Goal: Task Accomplishment & Management: Manage account settings

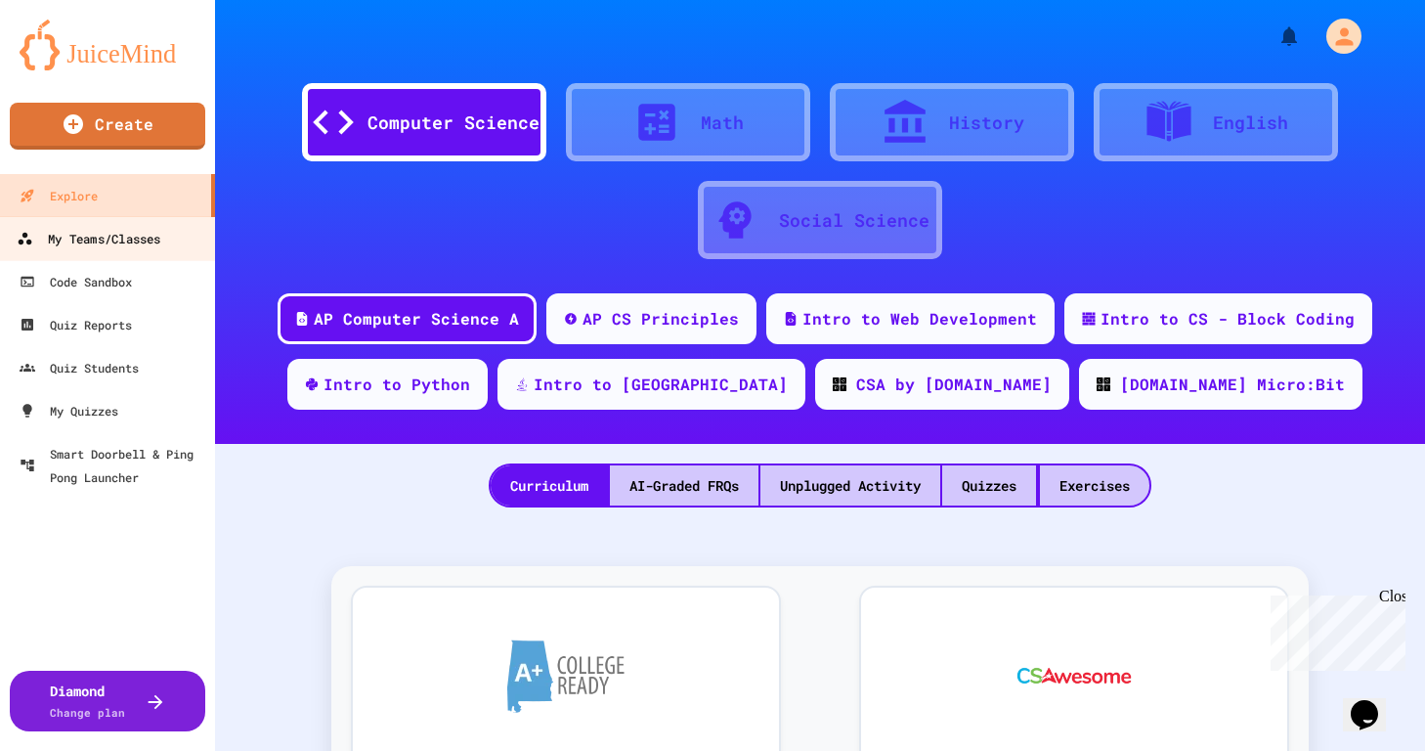
click at [119, 250] on link "My Teams/Classes" at bounding box center [108, 238] width 222 height 44
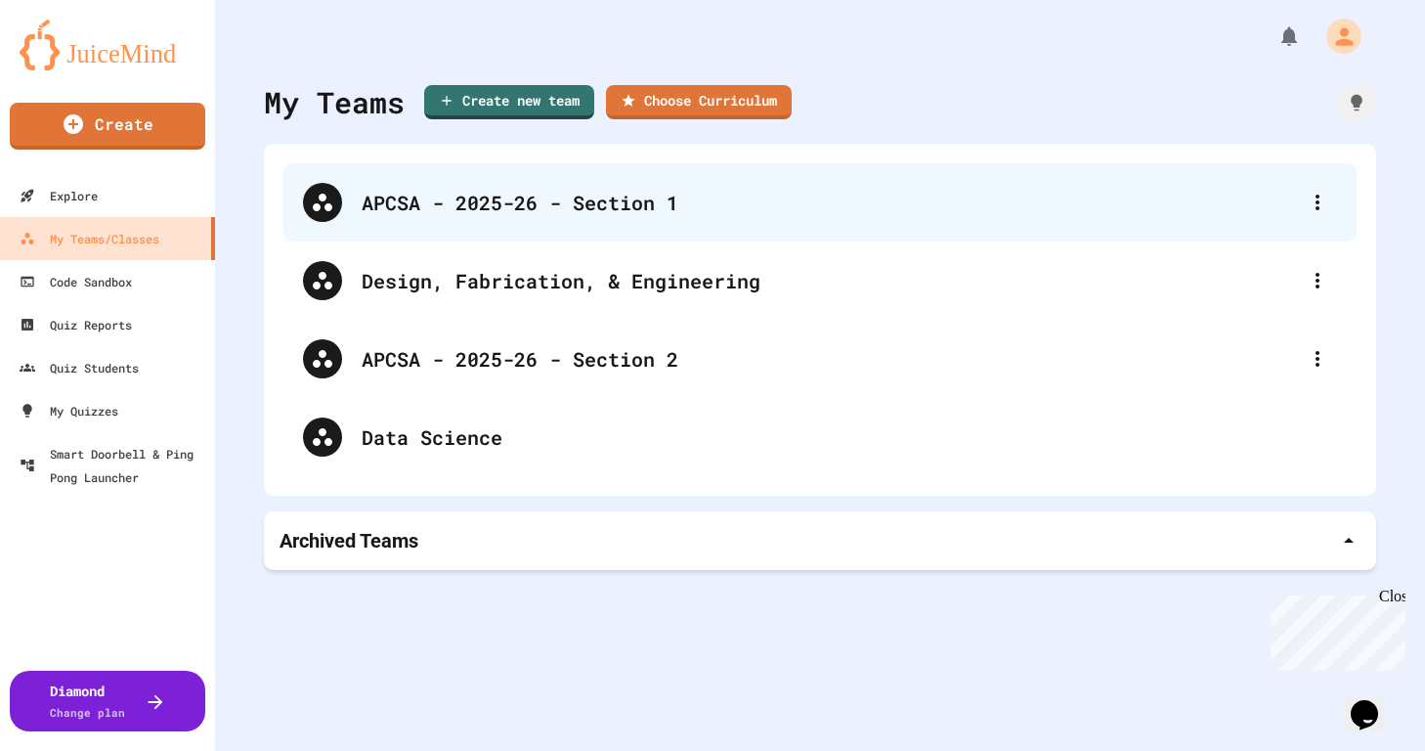
click at [448, 211] on div "APCSA - 2025-26 - Section 1" at bounding box center [830, 202] width 936 height 29
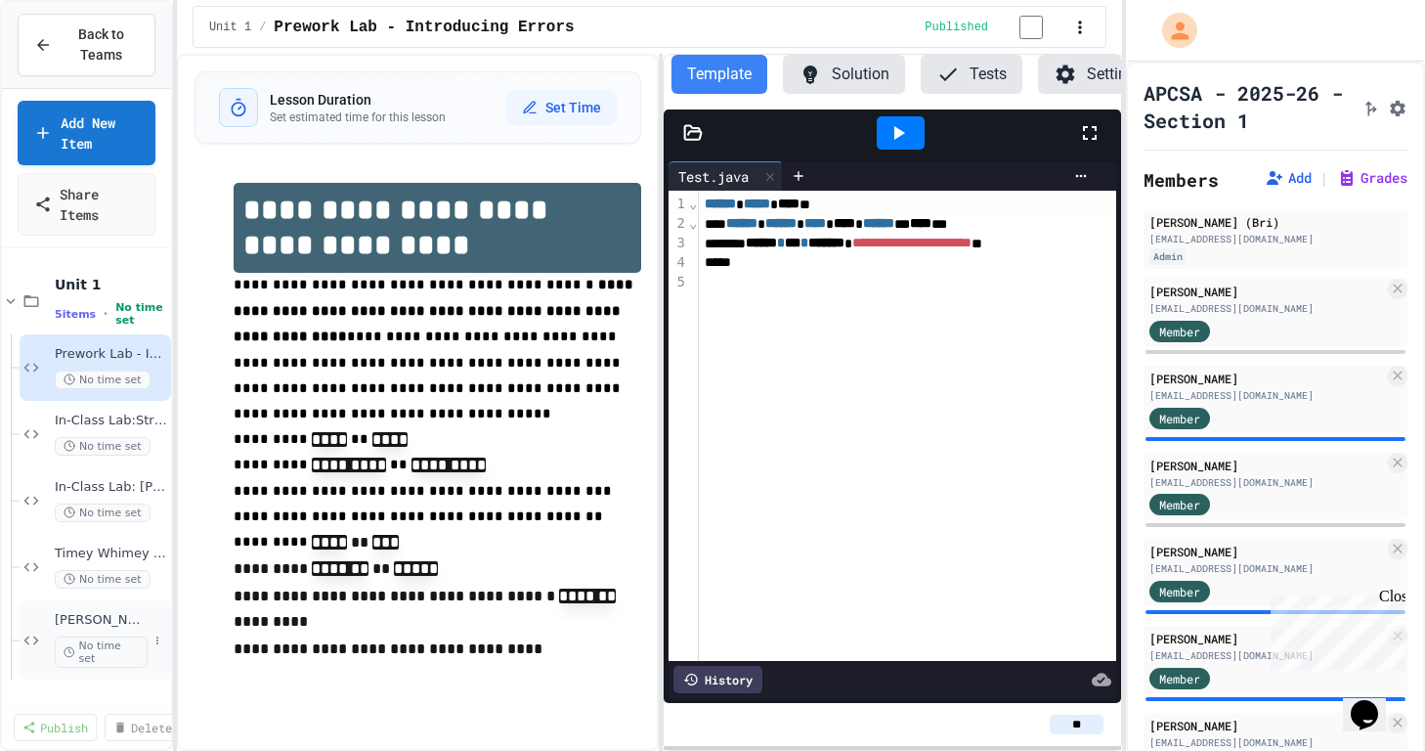
click at [116, 609] on div "[PERSON_NAME] Stuff with Multiple Method Thingys No time set" at bounding box center [96, 639] width 152 height 79
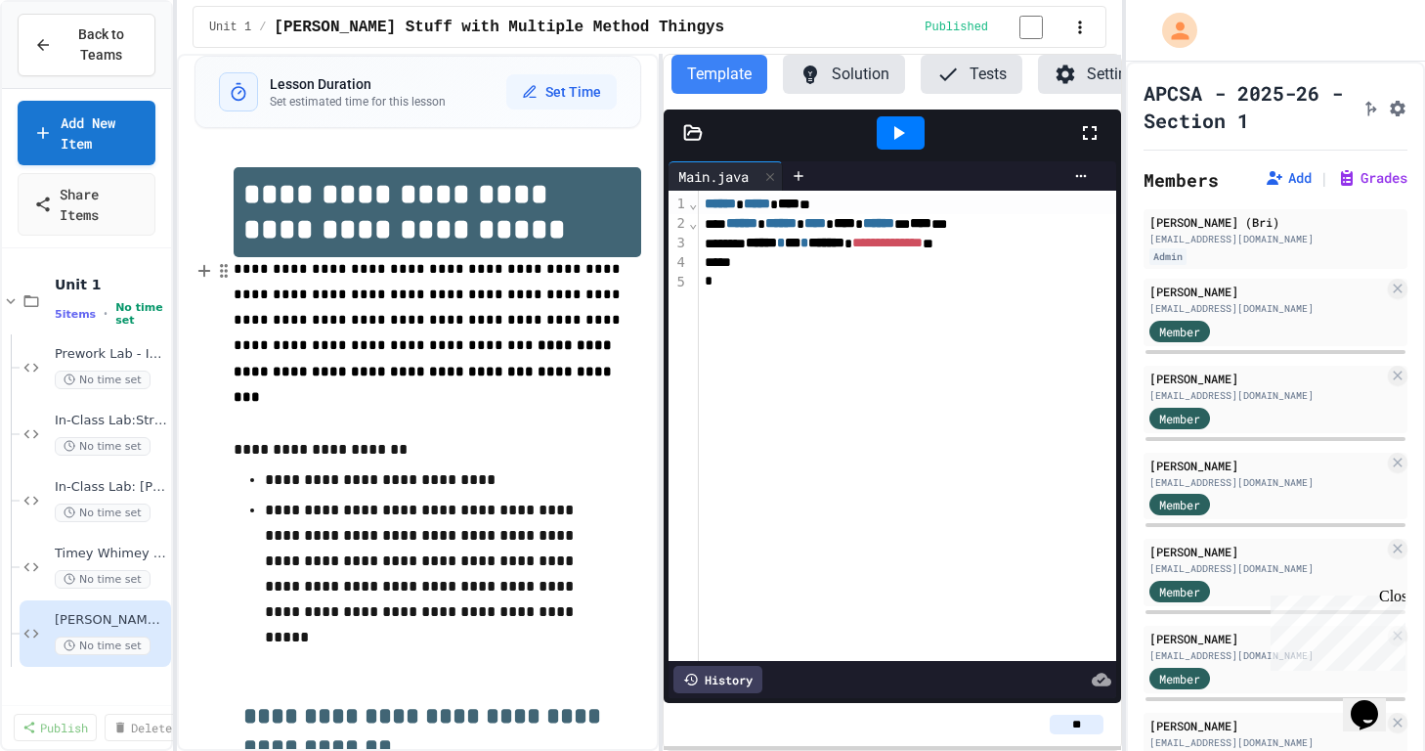
scroll to position [3, 0]
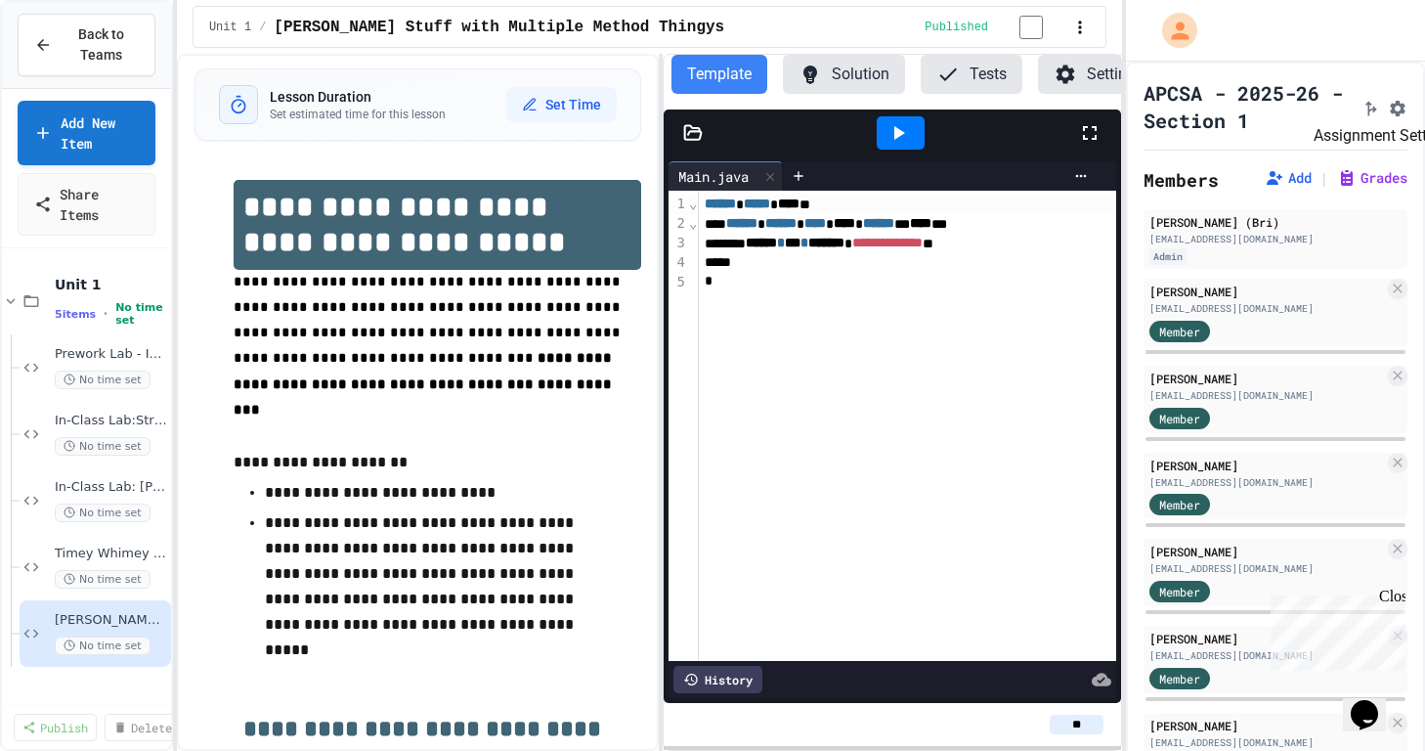
click at [1394, 118] on button "Assignment Settings" at bounding box center [1398, 106] width 20 height 23
type input "**********"
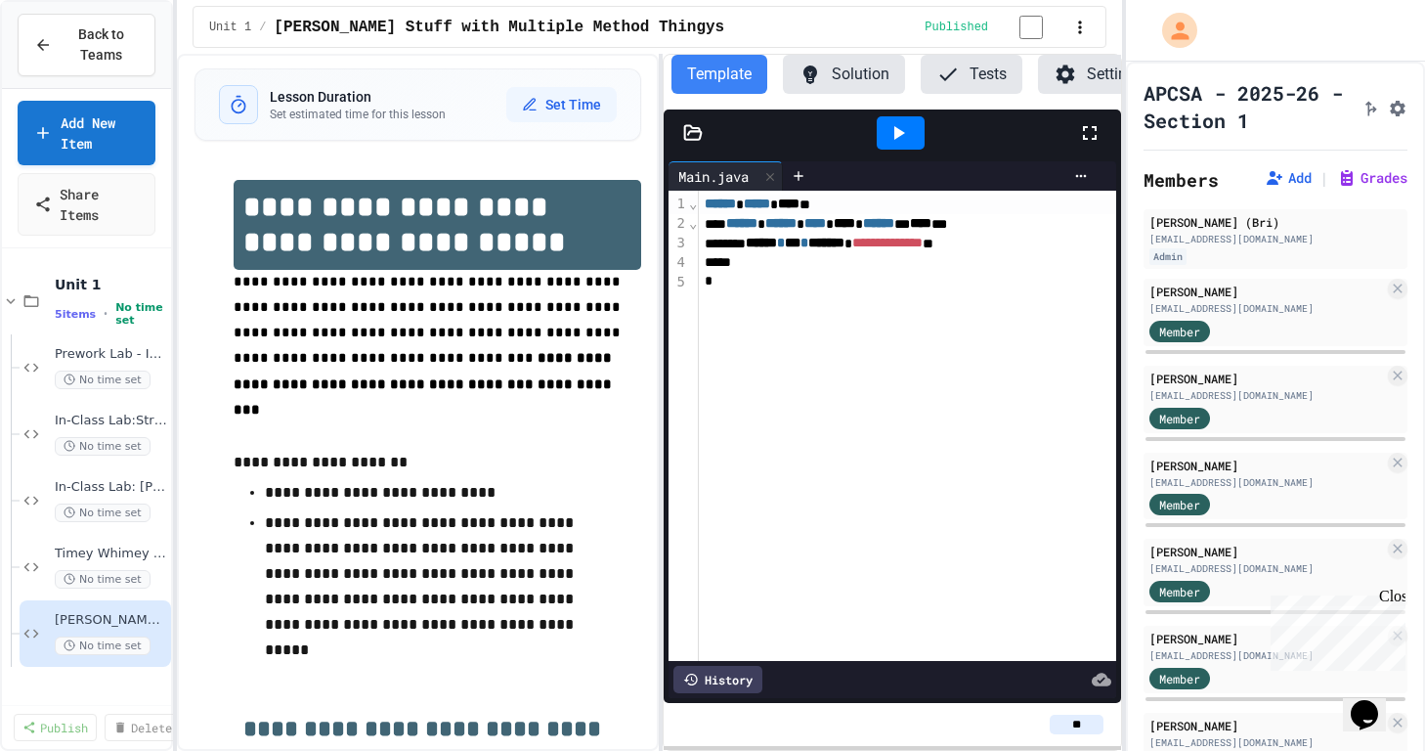
type input "**********"
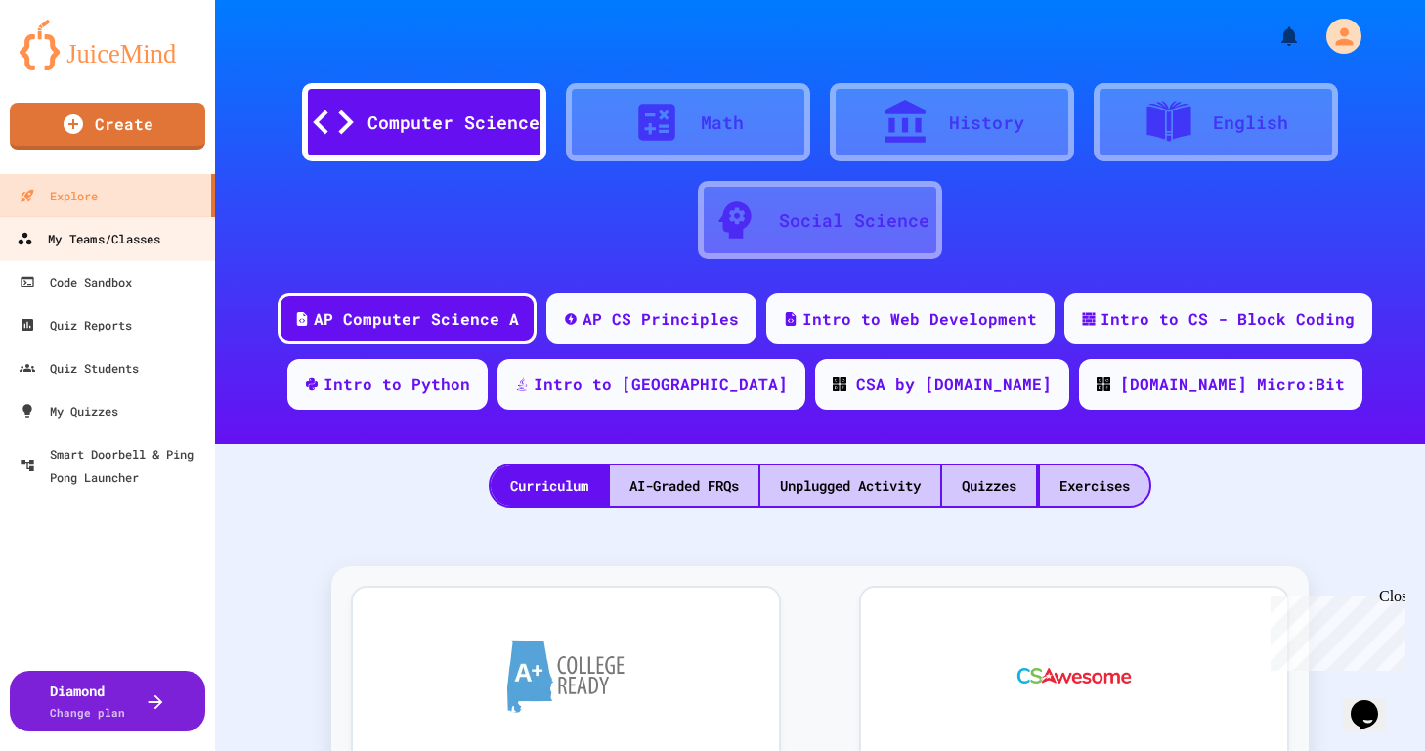
click at [155, 255] on link "My Teams/Classes" at bounding box center [108, 238] width 222 height 44
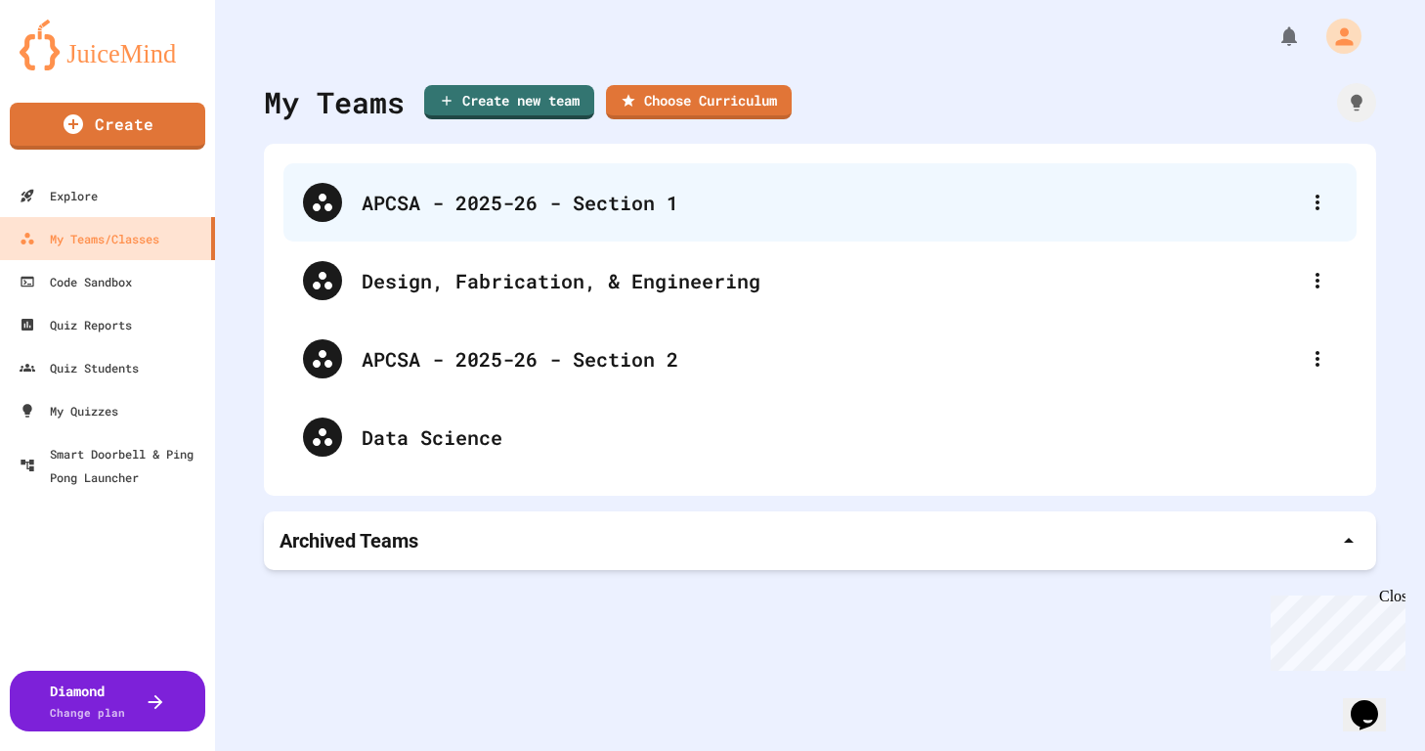
click at [574, 207] on div "APCSA - 2025-26 - Section 1" at bounding box center [830, 202] width 936 height 29
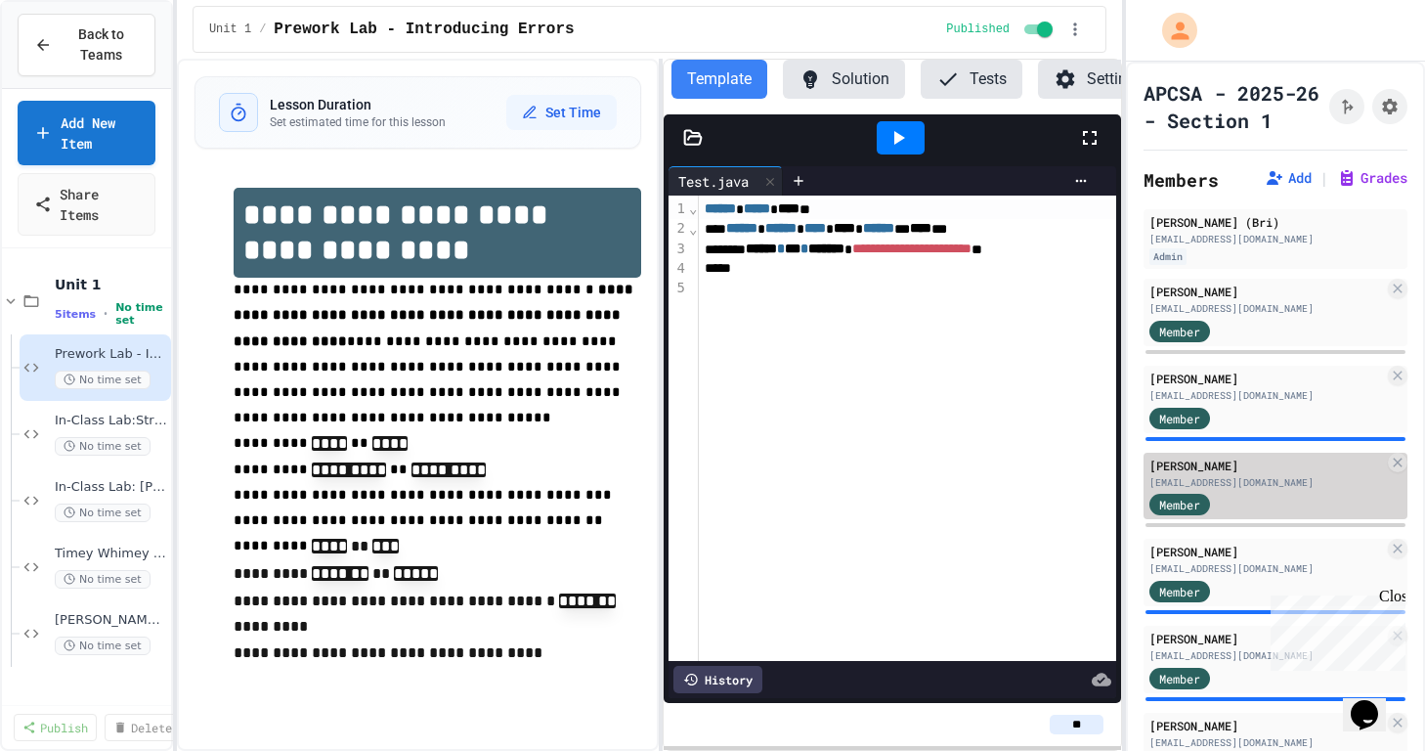
scroll to position [166, 0]
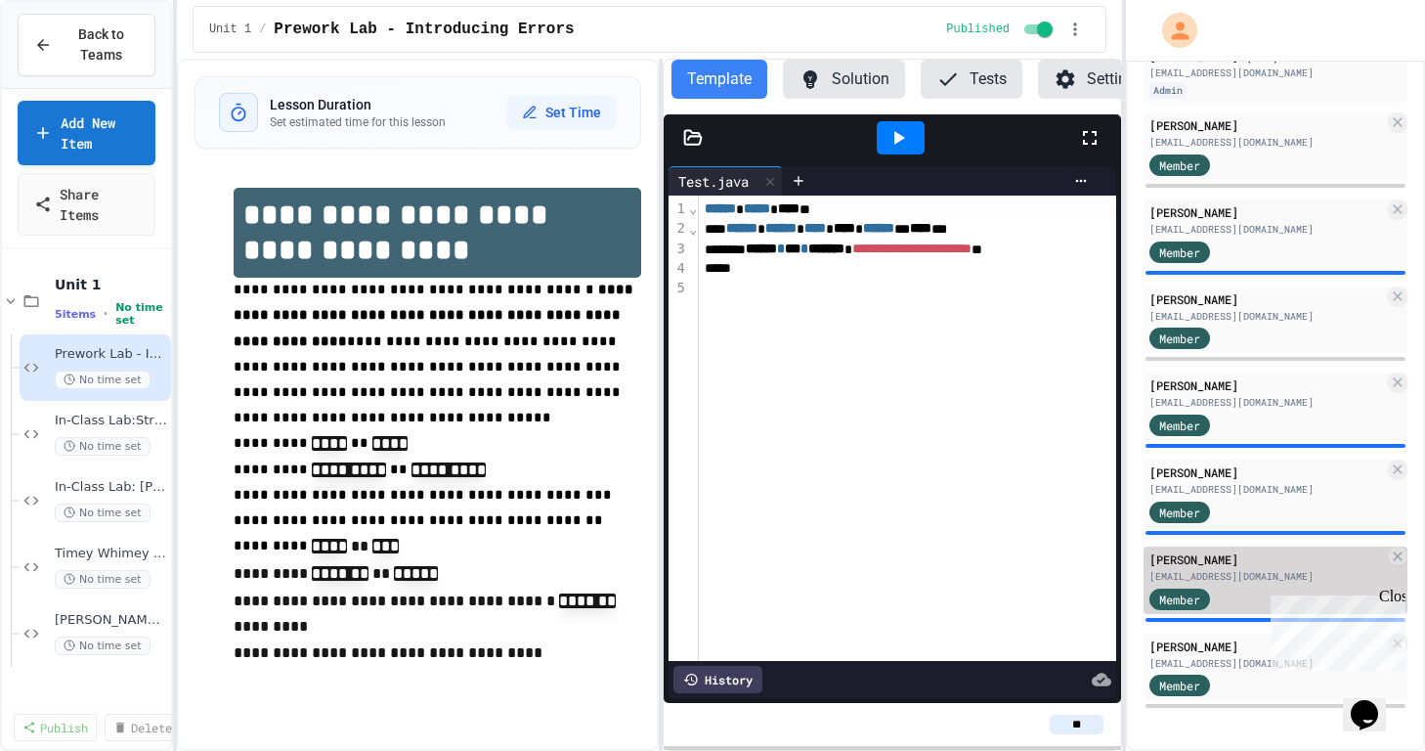
click at [1241, 566] on div "[PERSON_NAME]" at bounding box center [1266, 559] width 235 height 18
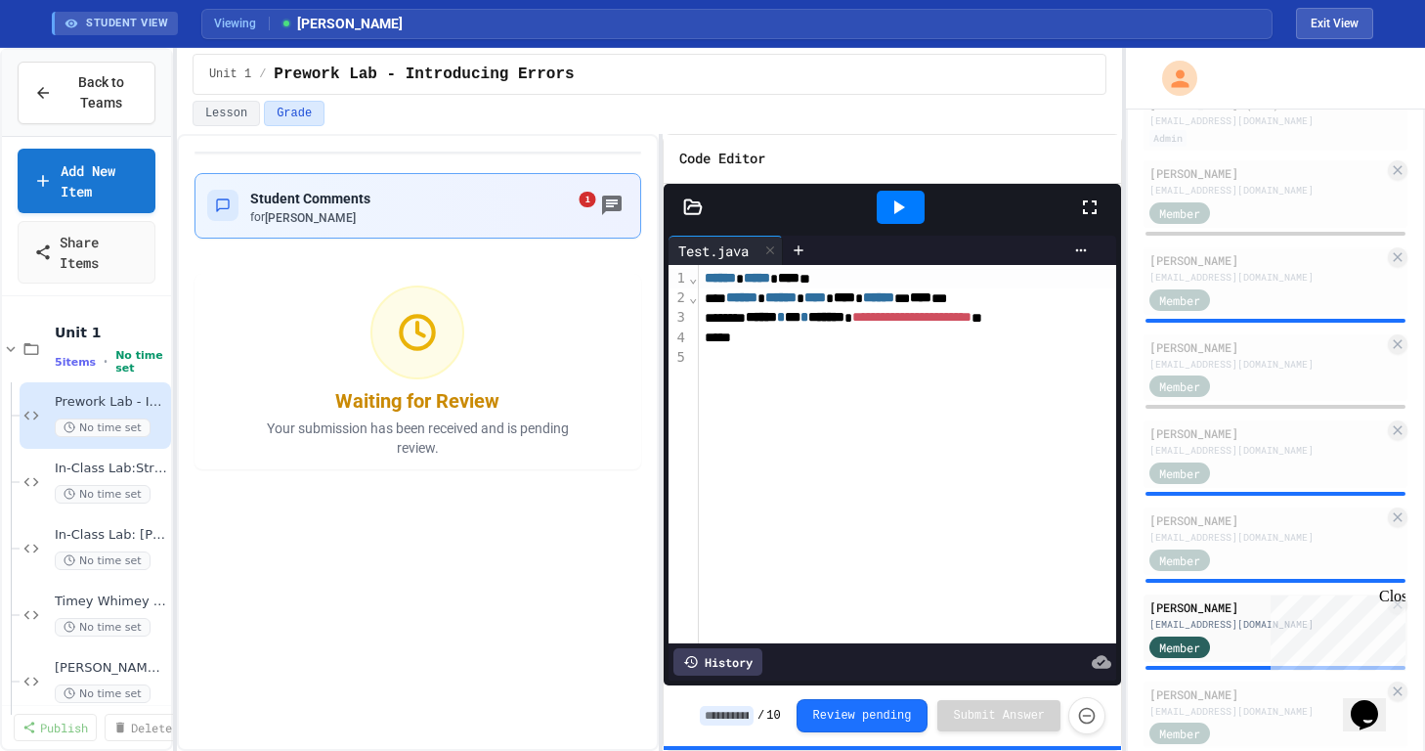
click at [480, 191] on div "Student Comments for [PERSON_NAME] 1" at bounding box center [417, 206] width 421 height 40
click at [113, 468] on span "In-Class Lab:Structured Output" at bounding box center [101, 468] width 93 height 17
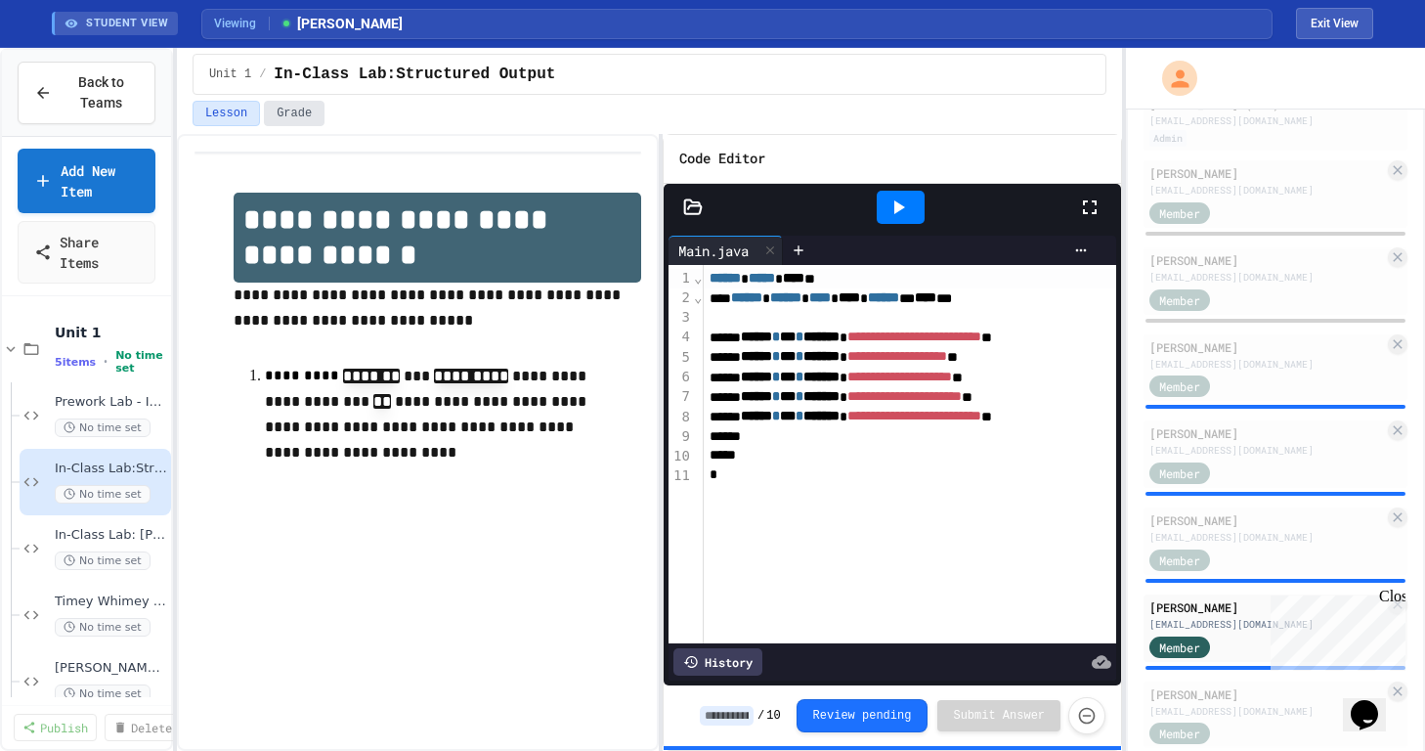
click at [290, 107] on button "Grade" at bounding box center [294, 113] width 61 height 25
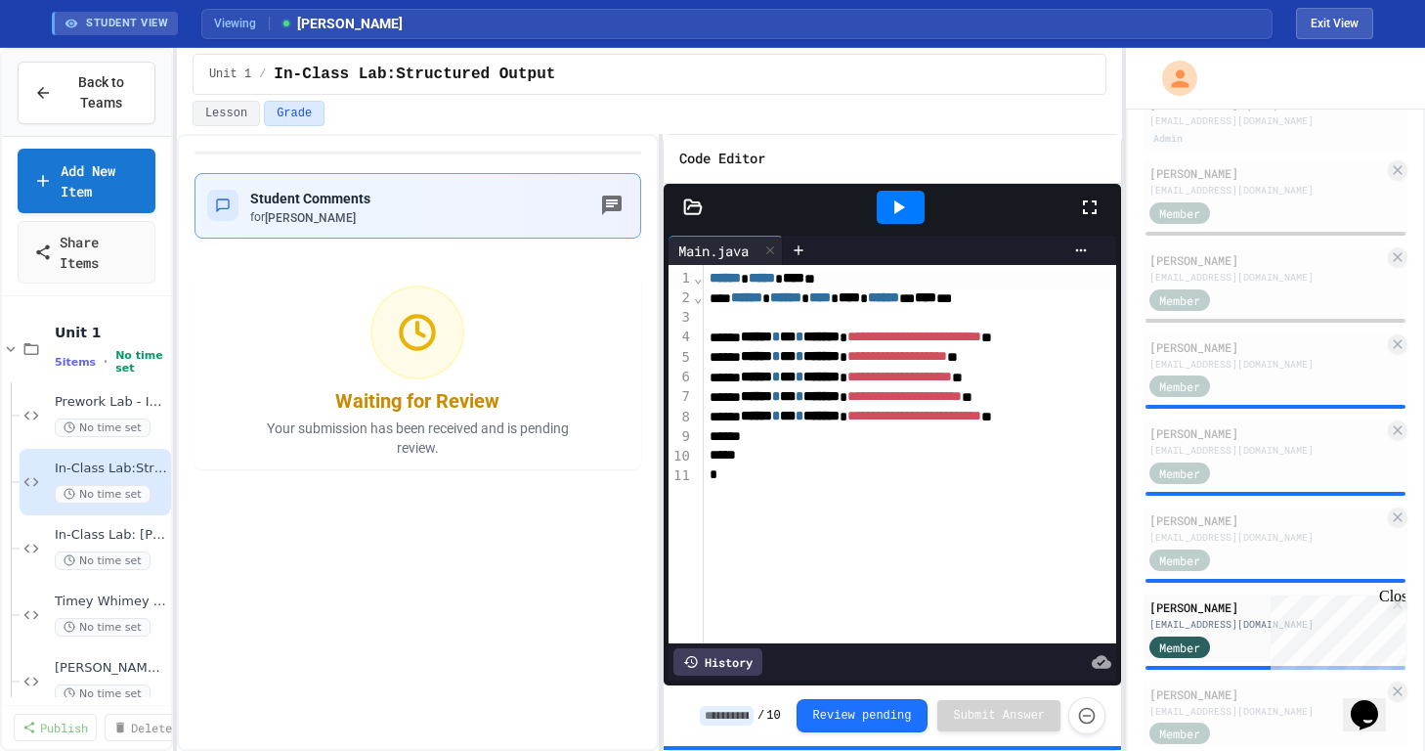
click at [356, 221] on span "[PERSON_NAME]" at bounding box center [310, 218] width 91 height 14
click at [83, 525] on div "In-Class Lab: Mathy Stuff No time set" at bounding box center [96, 554] width 152 height 79
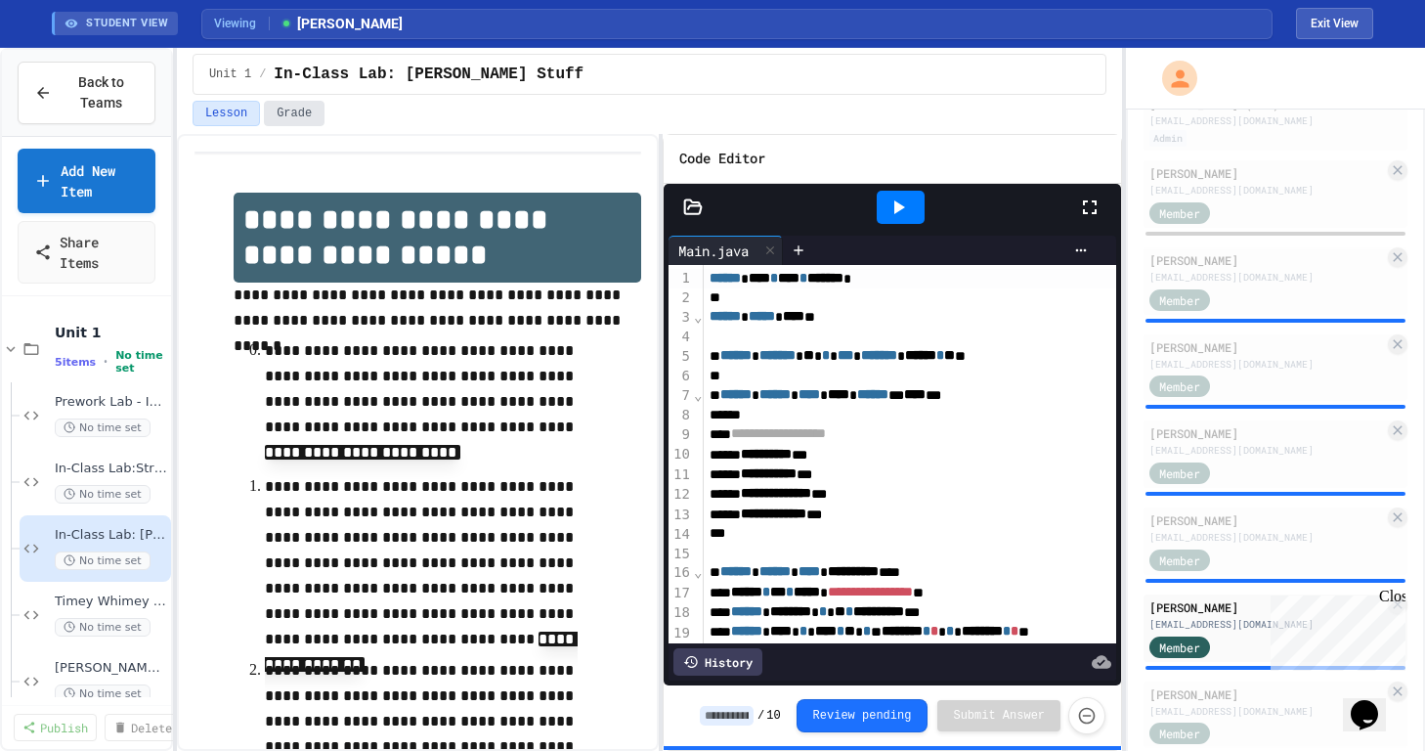
click at [288, 116] on button "Grade" at bounding box center [294, 113] width 61 height 25
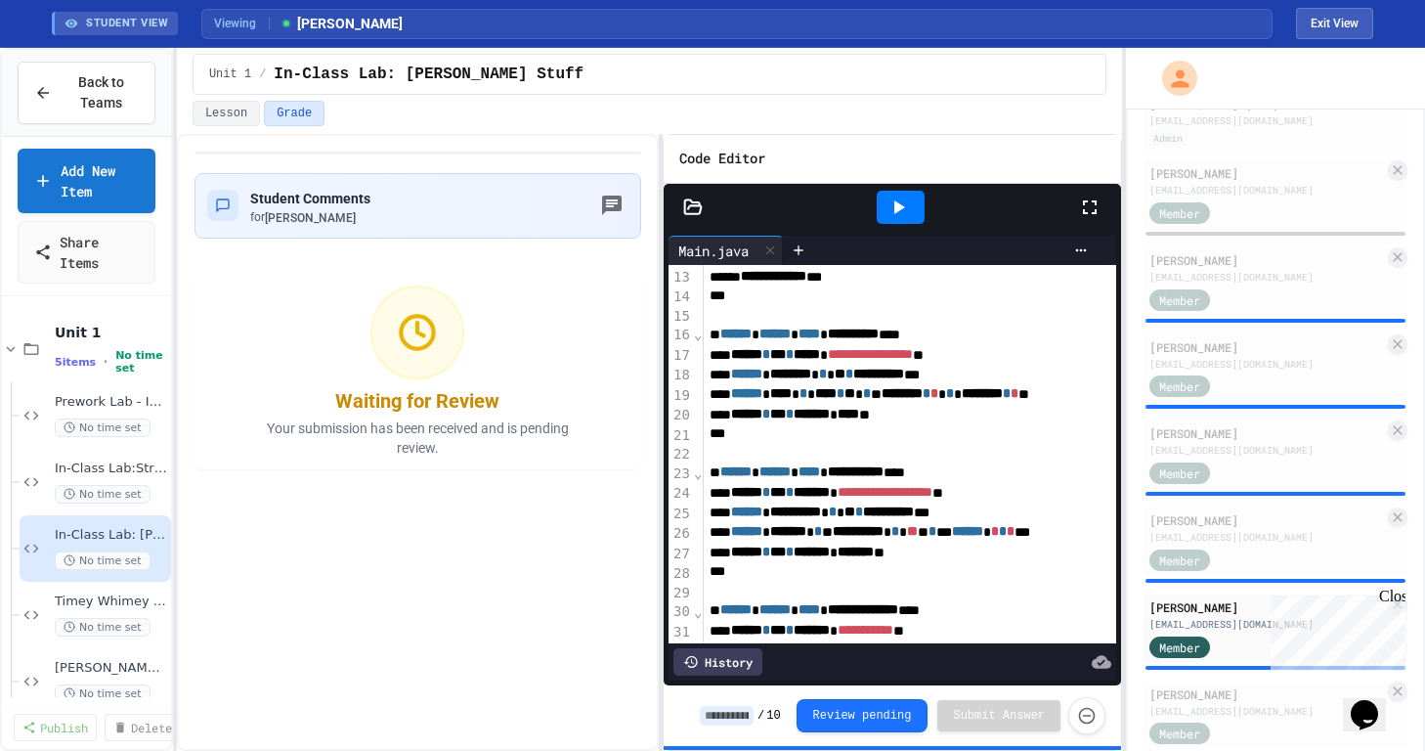
scroll to position [205, 0]
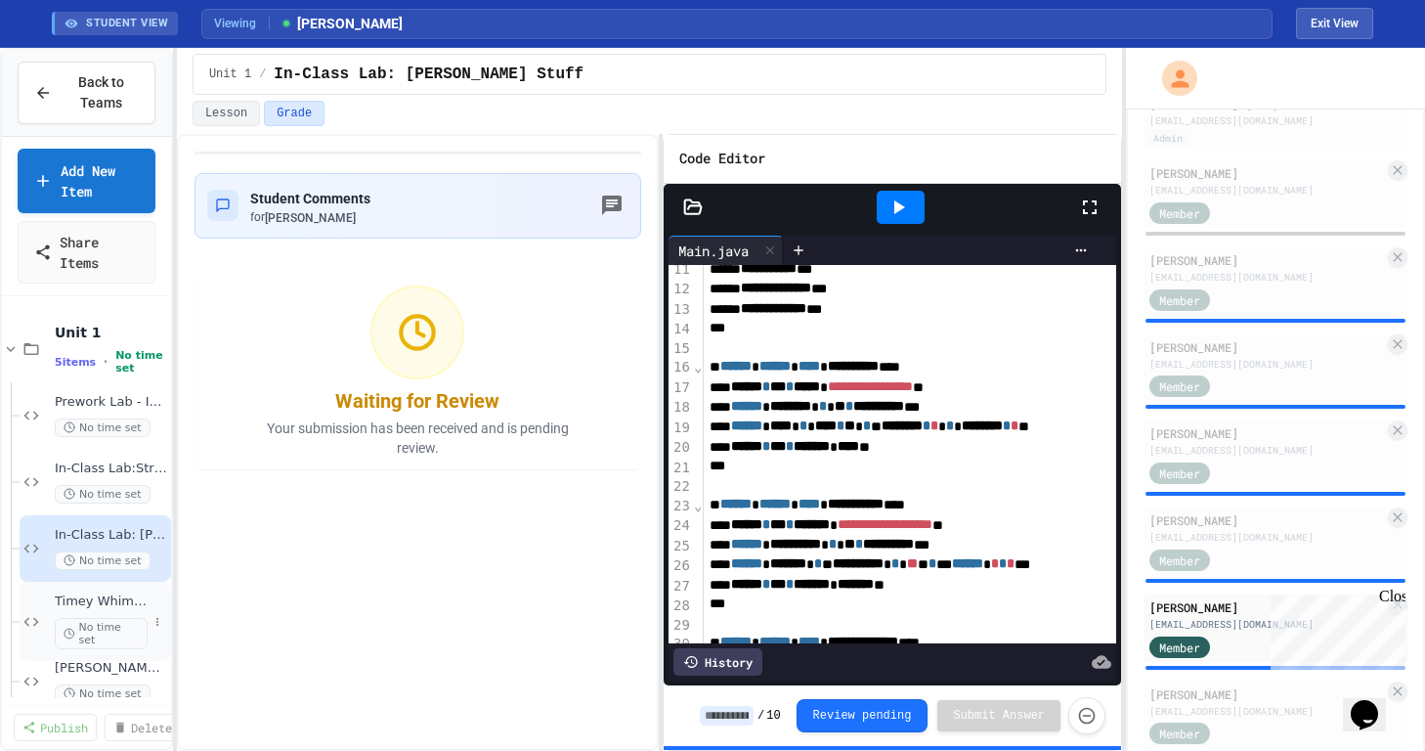
click at [78, 603] on span "Timey Whimey Stuff" at bounding box center [101, 601] width 93 height 17
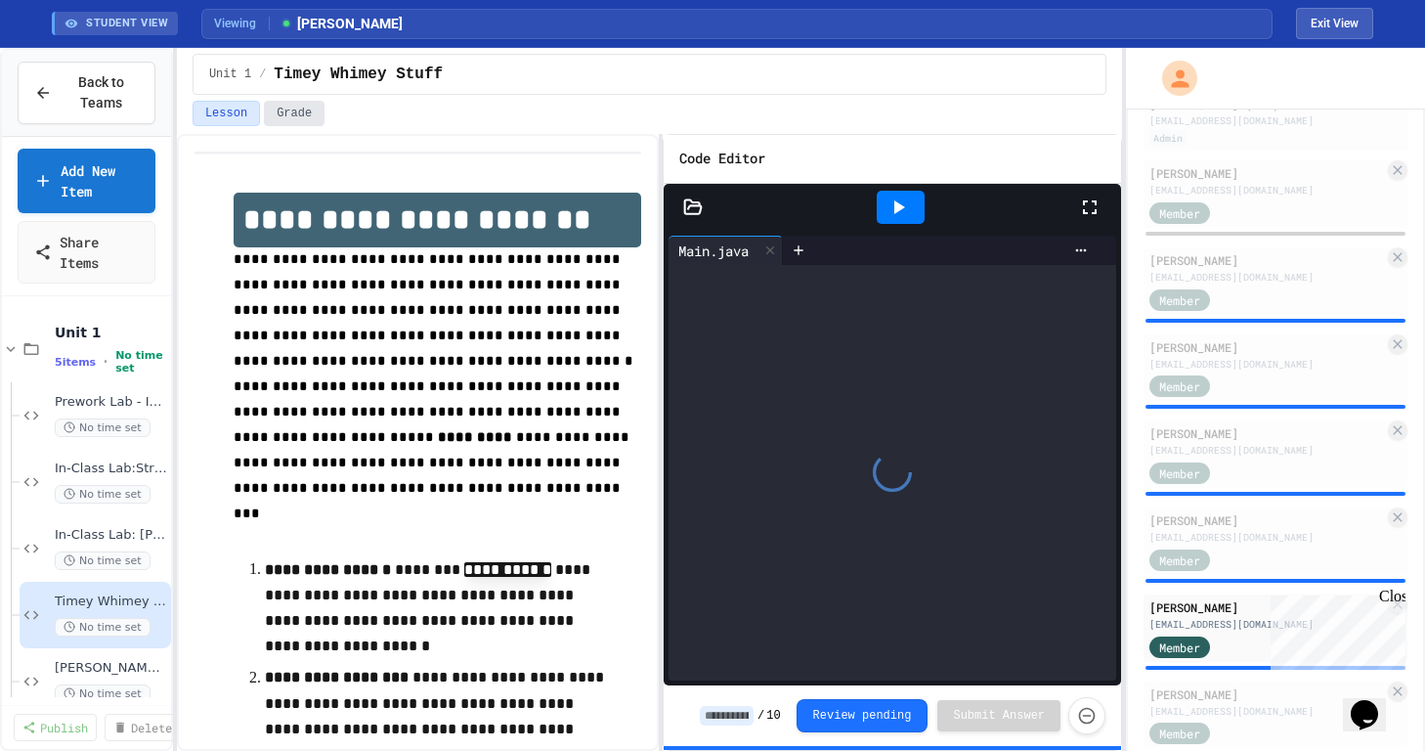
click at [289, 123] on button "Grade" at bounding box center [294, 113] width 61 height 25
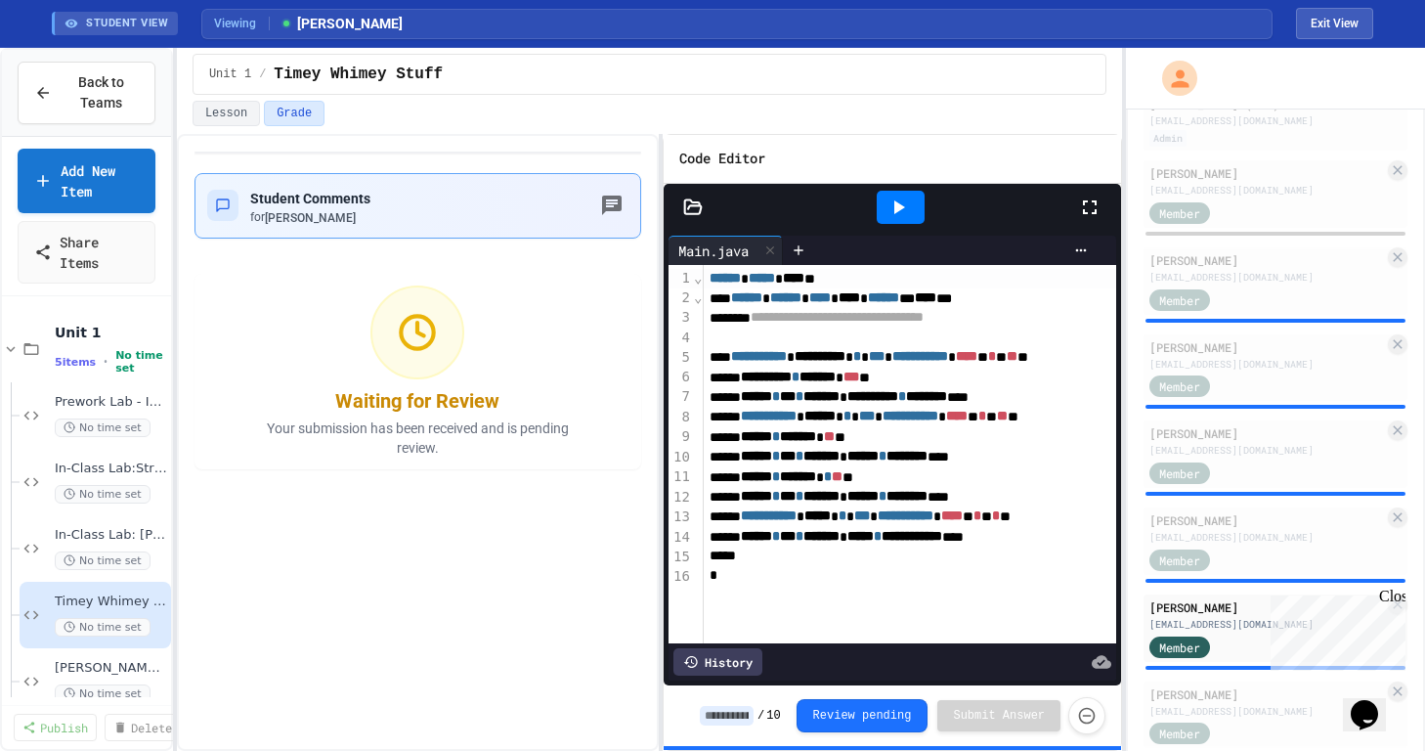
click at [354, 195] on span "Student Comments" at bounding box center [310, 199] width 120 height 16
click at [136, 679] on div "[PERSON_NAME] Stuff with Multiple Method Thingys No time set" at bounding box center [101, 688] width 93 height 56
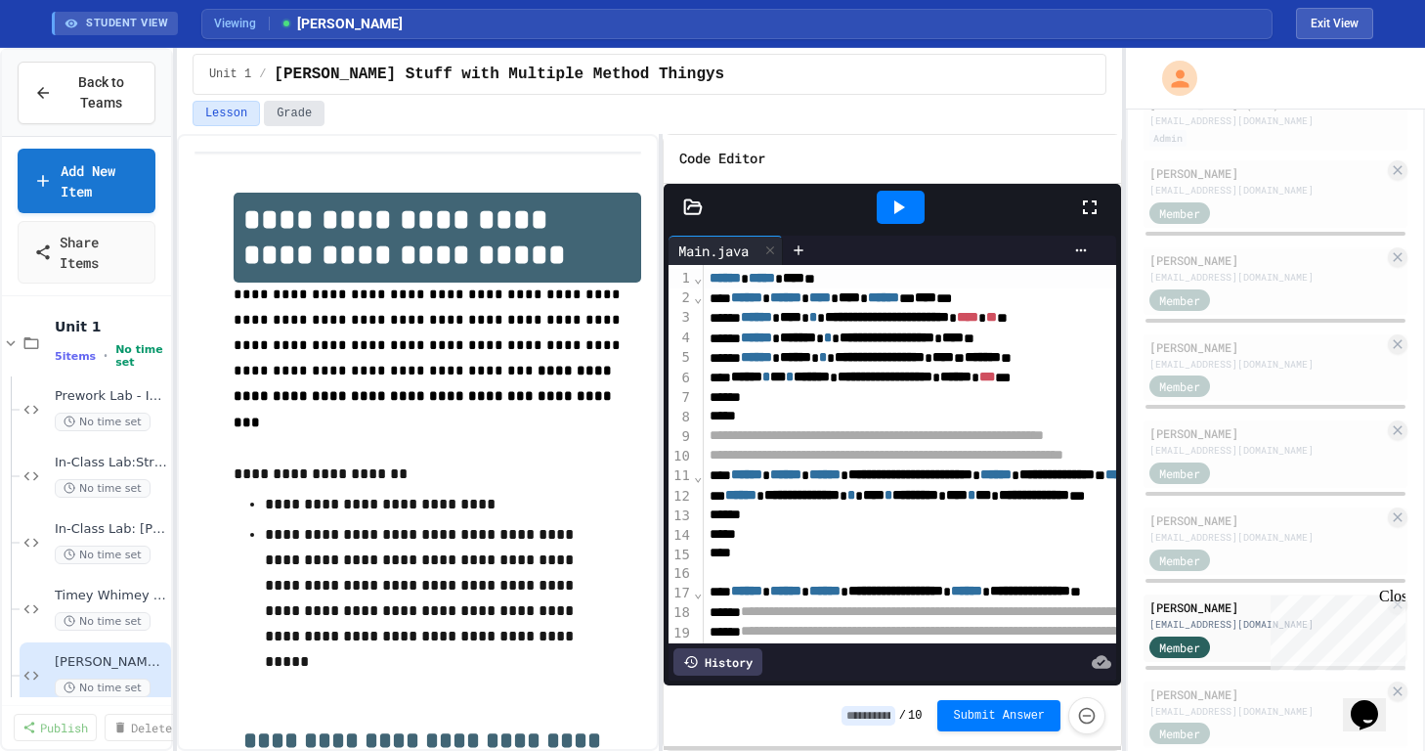
click at [298, 109] on button "Grade" at bounding box center [294, 113] width 61 height 25
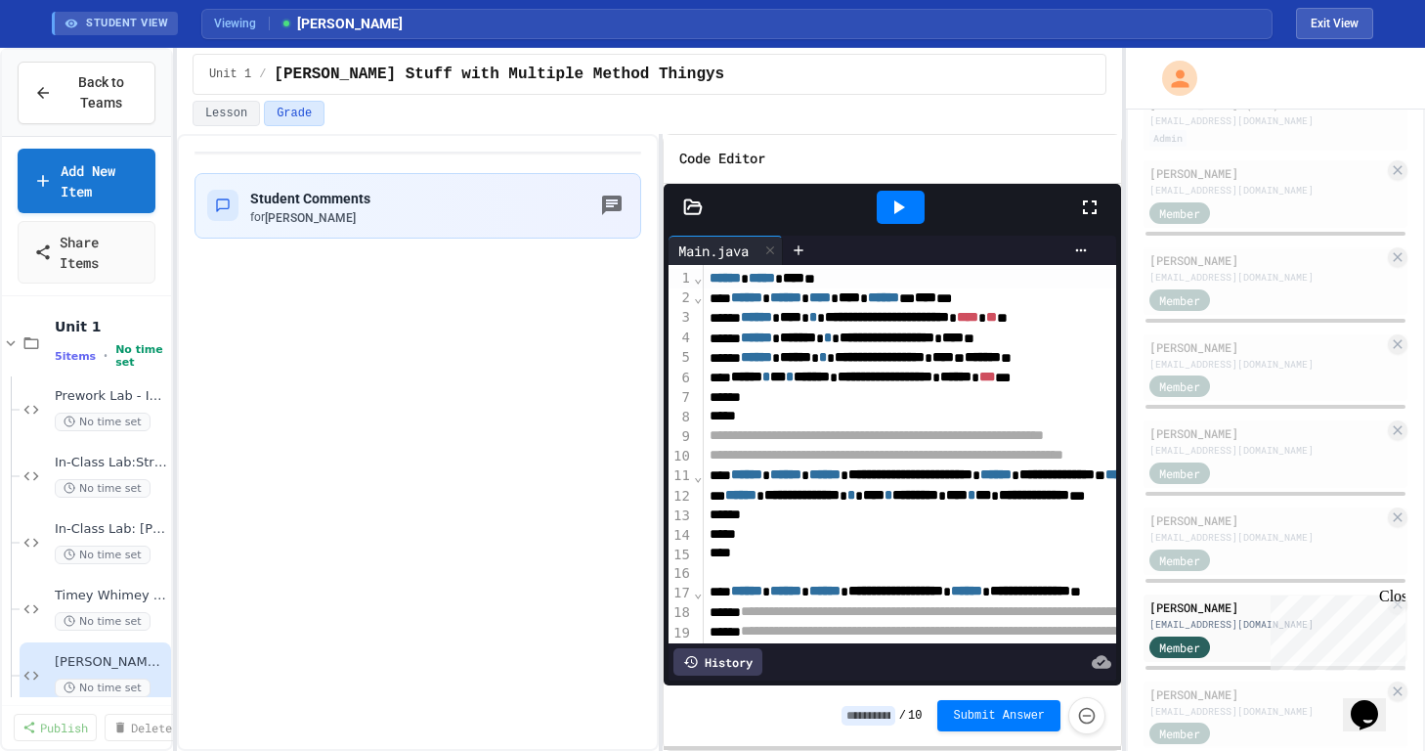
click at [298, 109] on button "Grade" at bounding box center [294, 113] width 61 height 25
click at [416, 186] on div "Student Comments for Sebastian Rosado" at bounding box center [417, 206] width 421 height 40
click at [446, 437] on div "Student Comments for Sebastian Rosado" at bounding box center [418, 442] width 482 height 617
